Goal: Transaction & Acquisition: Purchase product/service

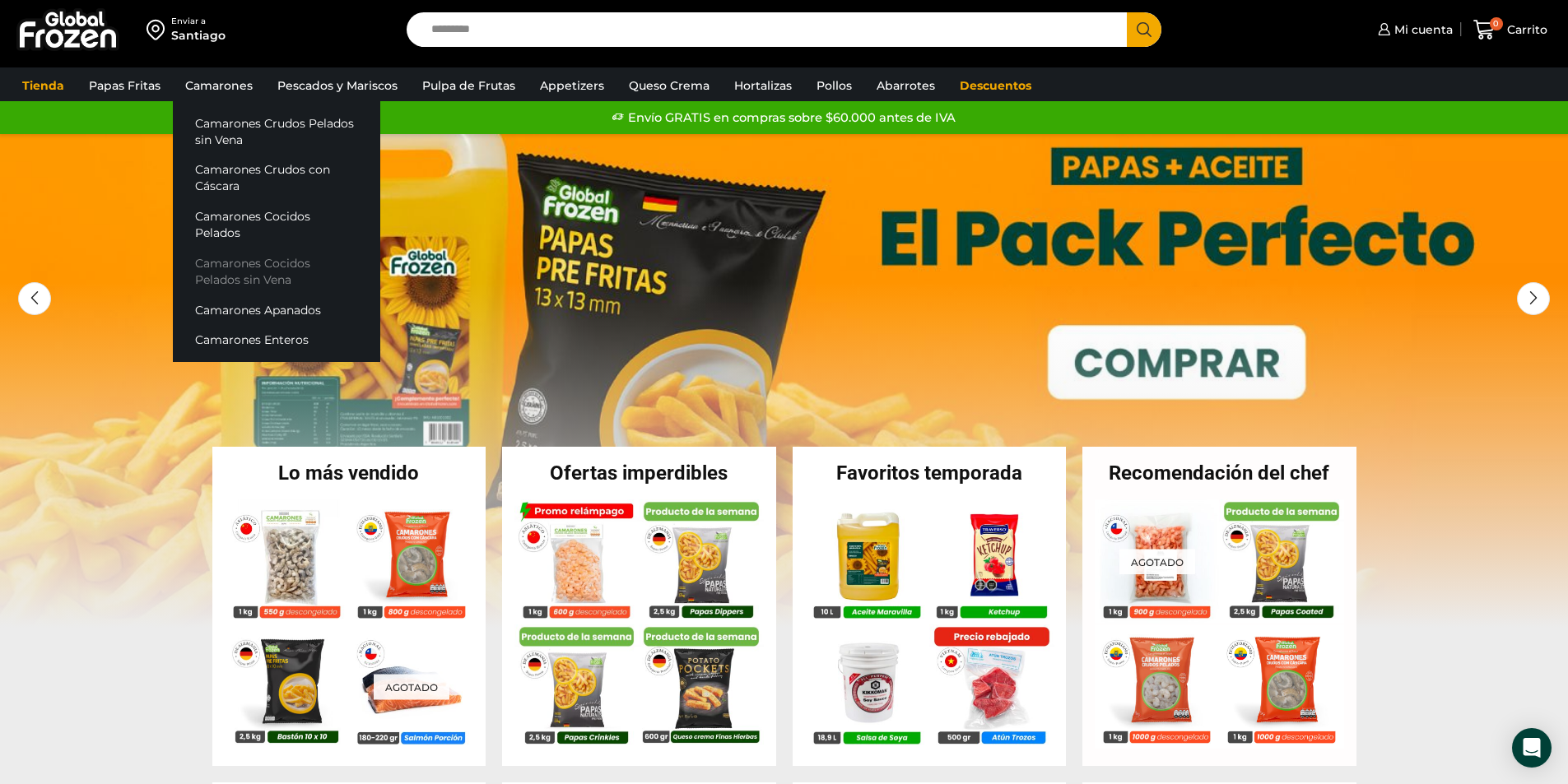
click at [247, 247] on link "Camarones Cocidos Pelados sin Vena" at bounding box center [276, 271] width 207 height 47
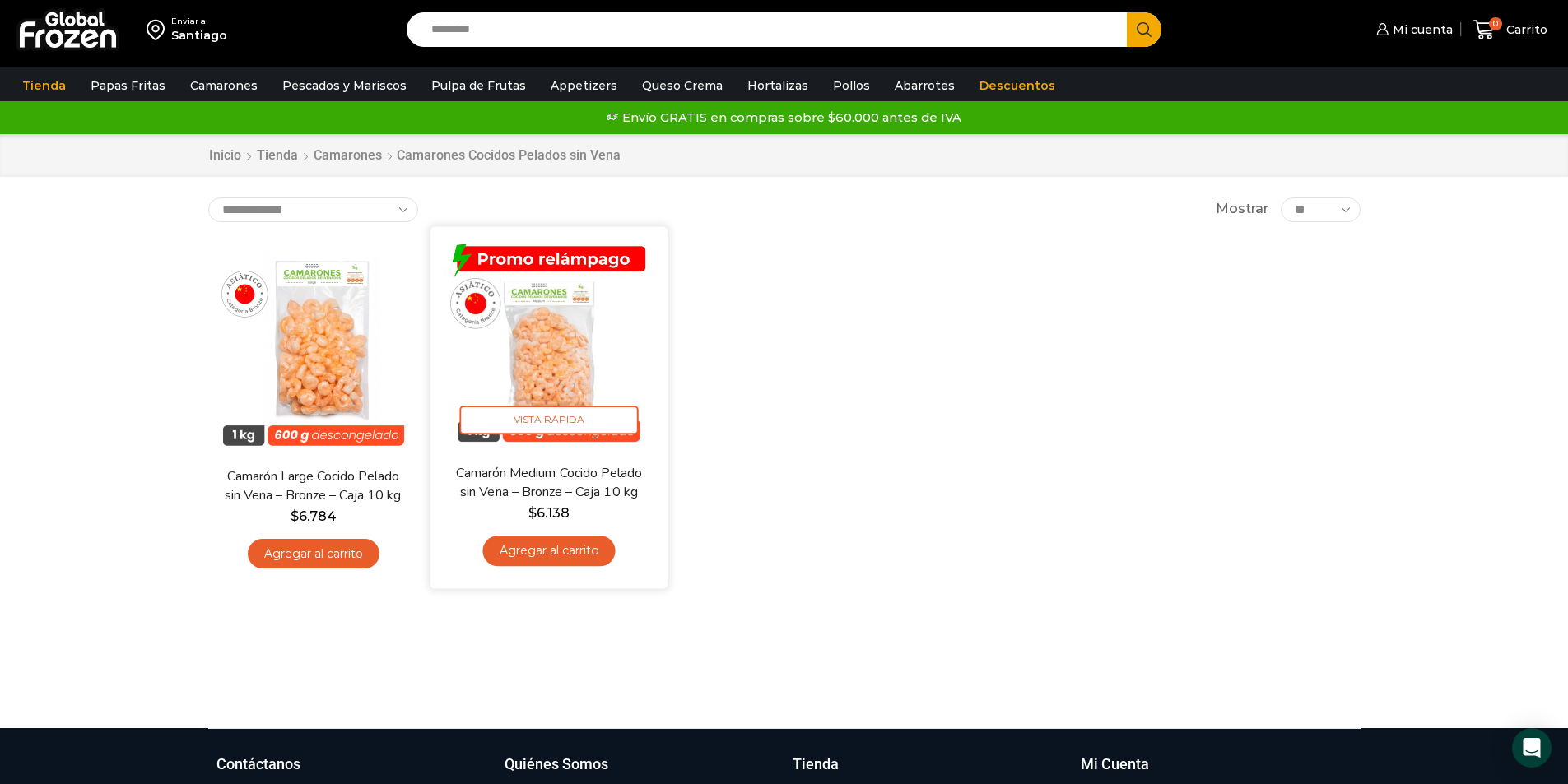
click at [561, 551] on link "Agregar al carrito" at bounding box center [549, 551] width 132 height 31
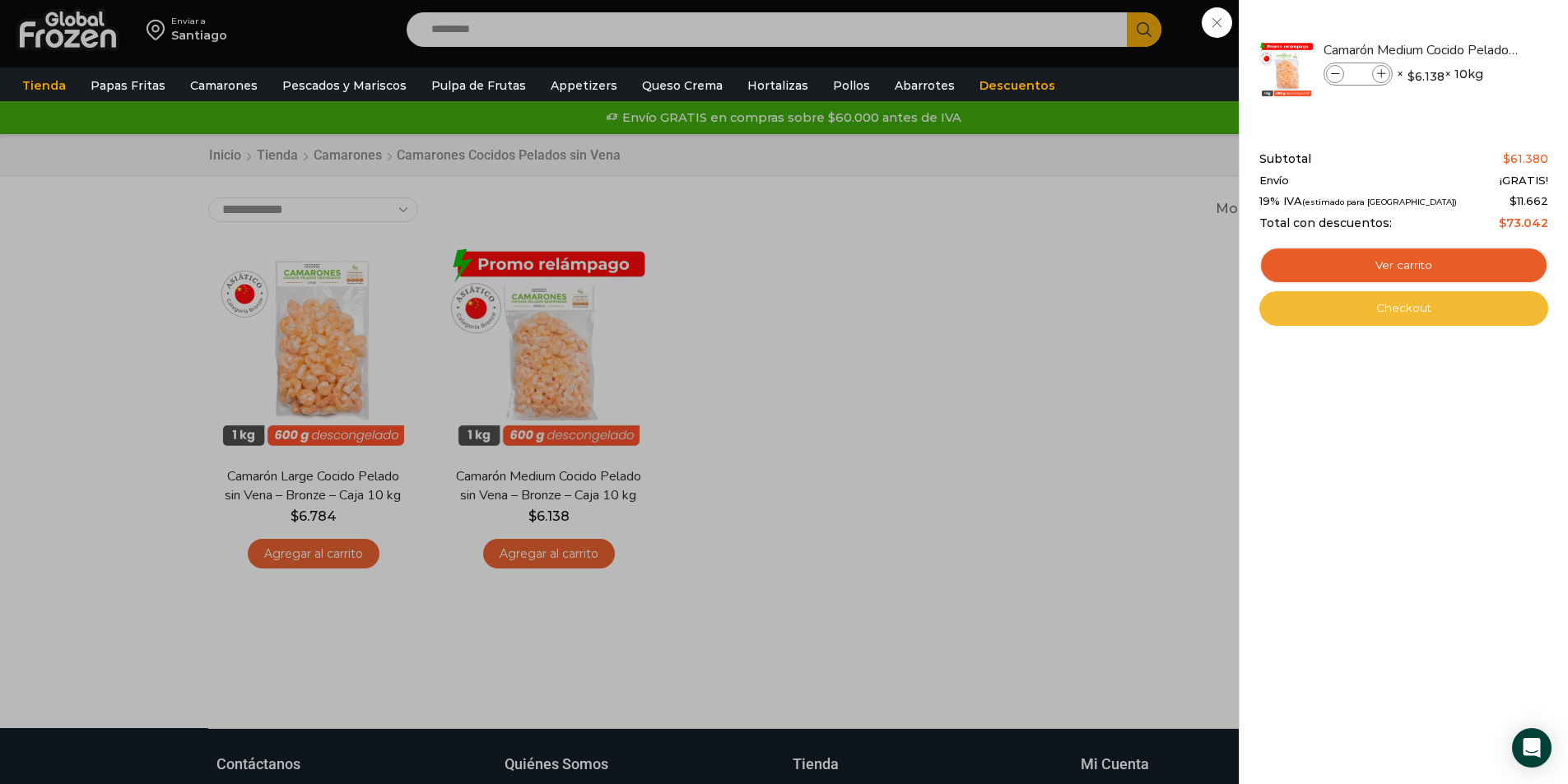
click at [1383, 303] on link "Checkout" at bounding box center [1403, 308] width 289 height 34
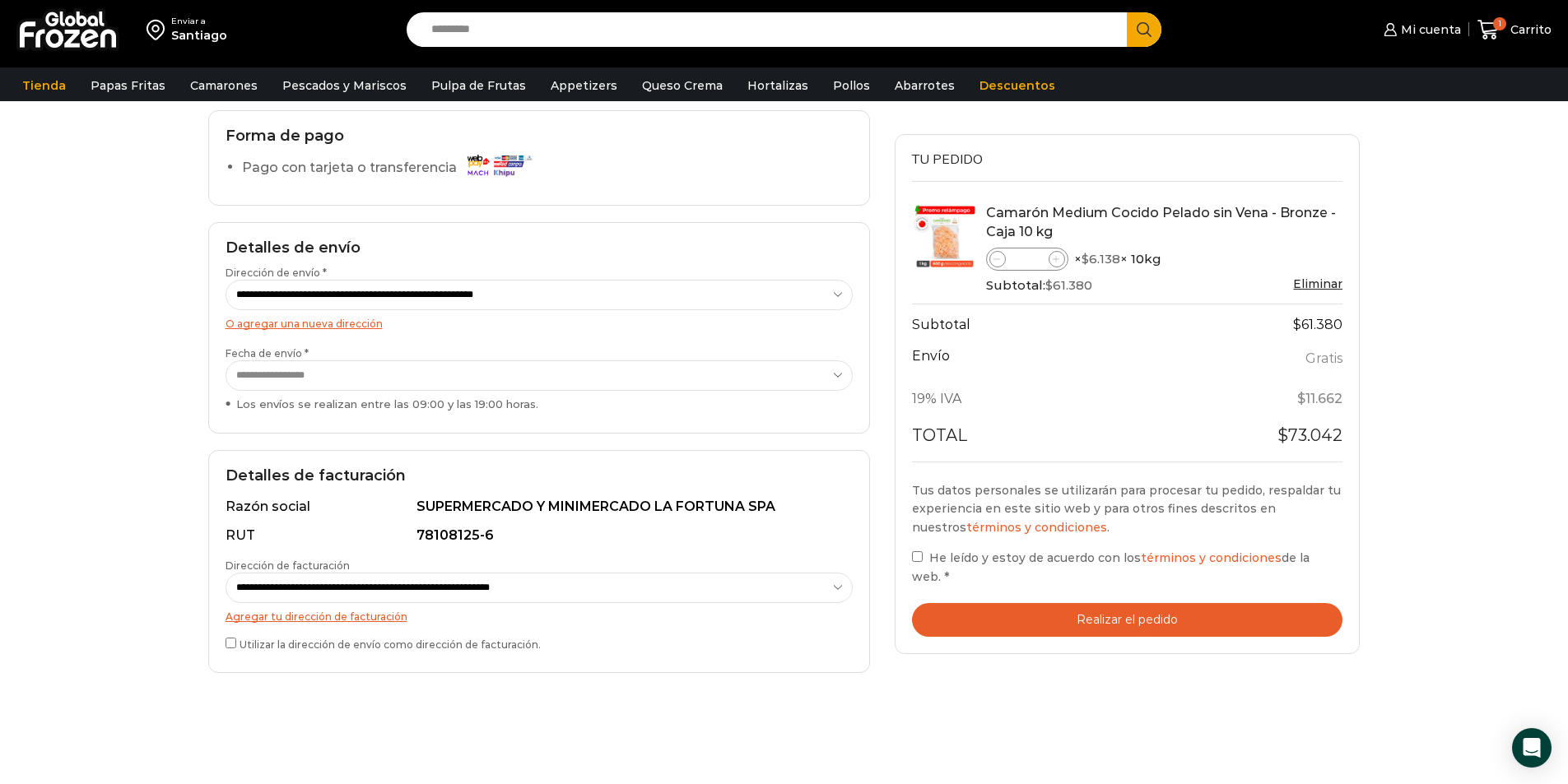
scroll to position [165, 0]
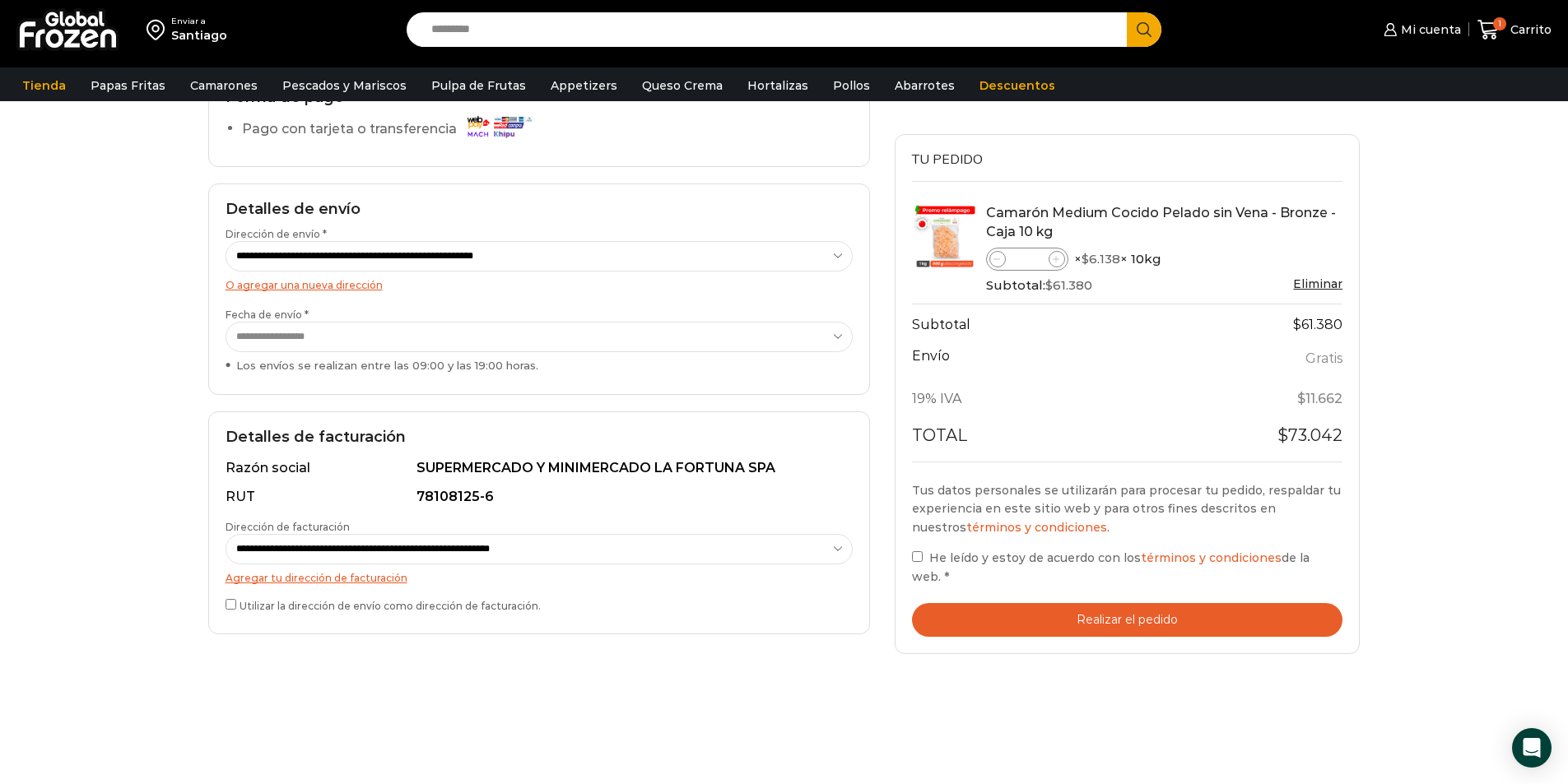
click at [1149, 604] on button "Realizar el pedido" at bounding box center [1127, 620] width 432 height 33
